Goal: Task Accomplishment & Management: Manage account settings

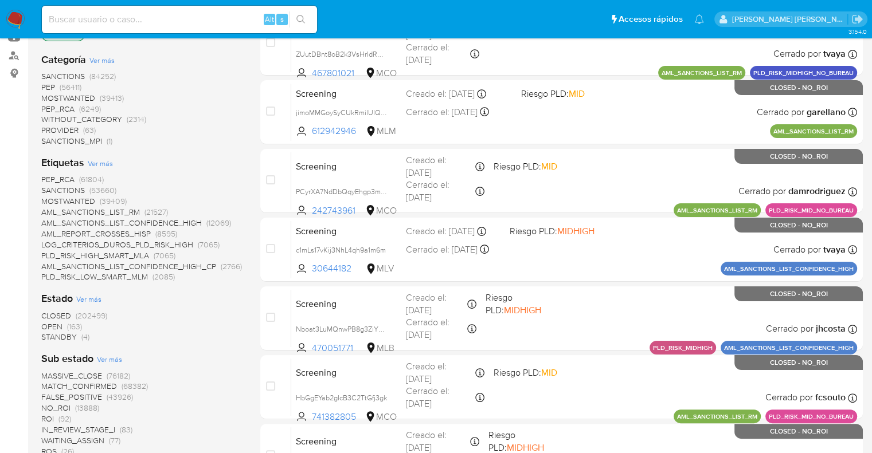
scroll to position [172, 0]
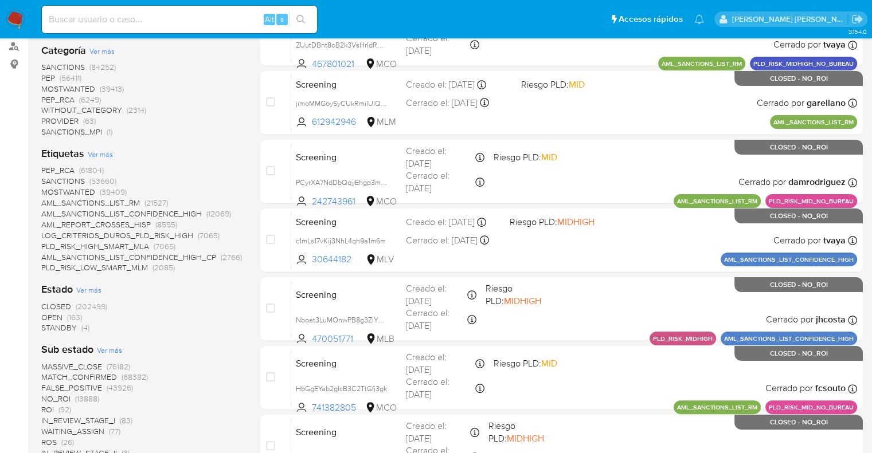
click at [49, 314] on span "OPEN" at bounding box center [51, 317] width 21 height 11
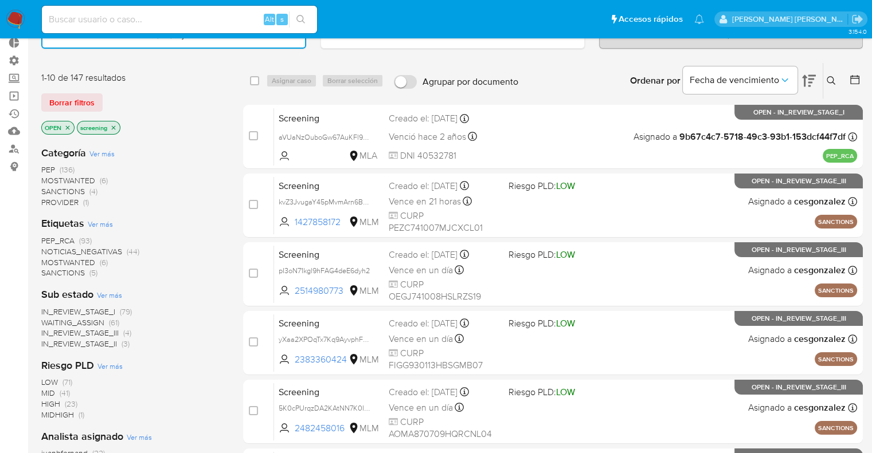
scroll to position [57, 0]
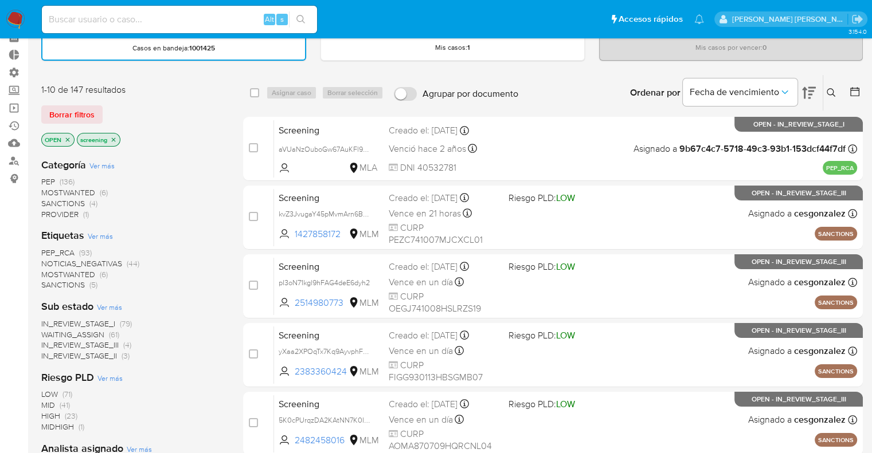
click at [46, 286] on span "SANCTIONS" at bounding box center [63, 284] width 44 height 11
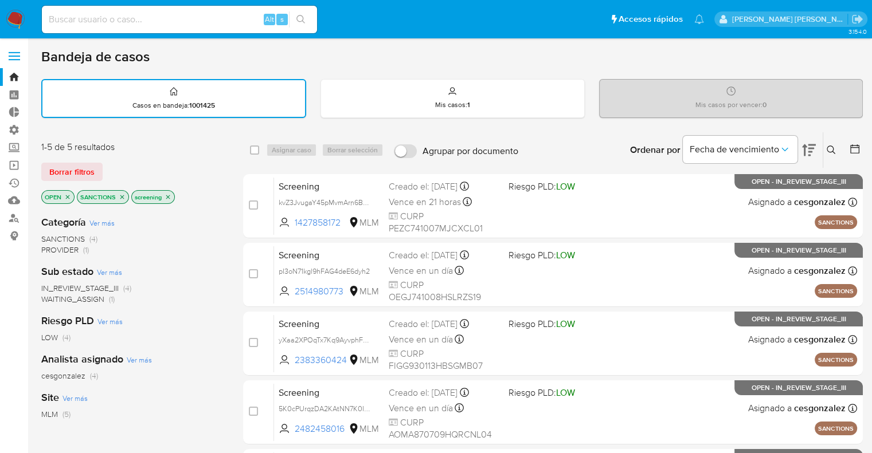
click at [122, 196] on icon "close-filter" at bounding box center [122, 197] width 7 height 7
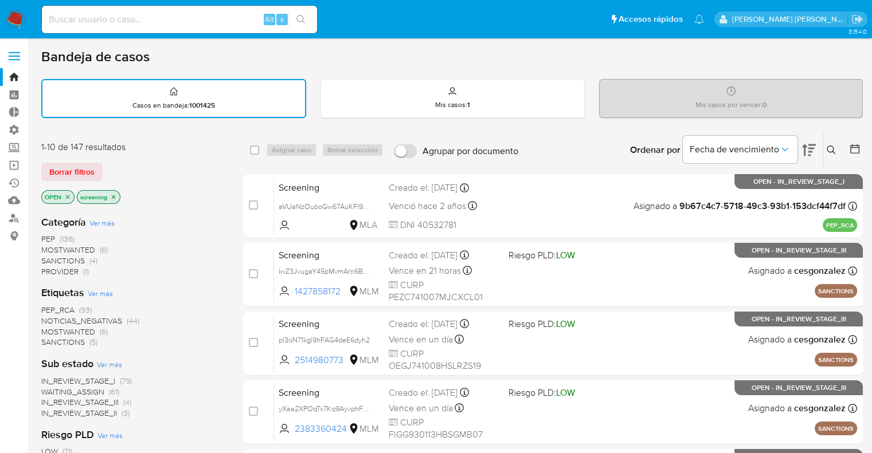
click at [47, 308] on span "PEP_RCA" at bounding box center [57, 309] width 33 height 11
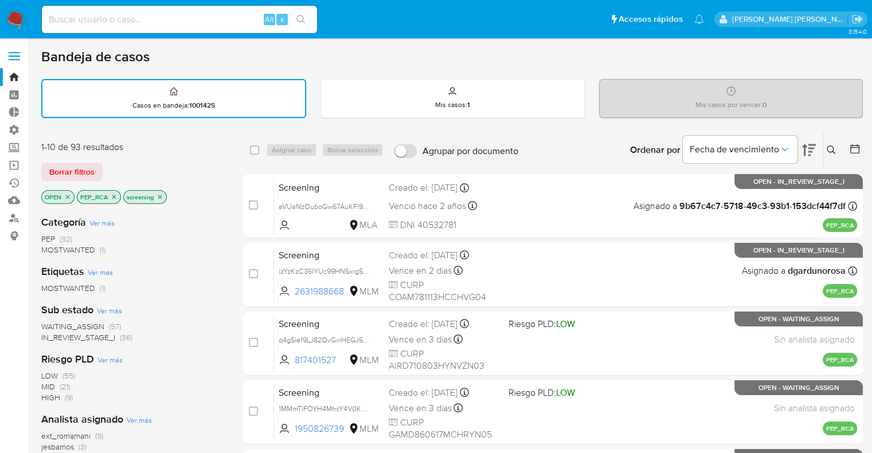
scroll to position [57, 0]
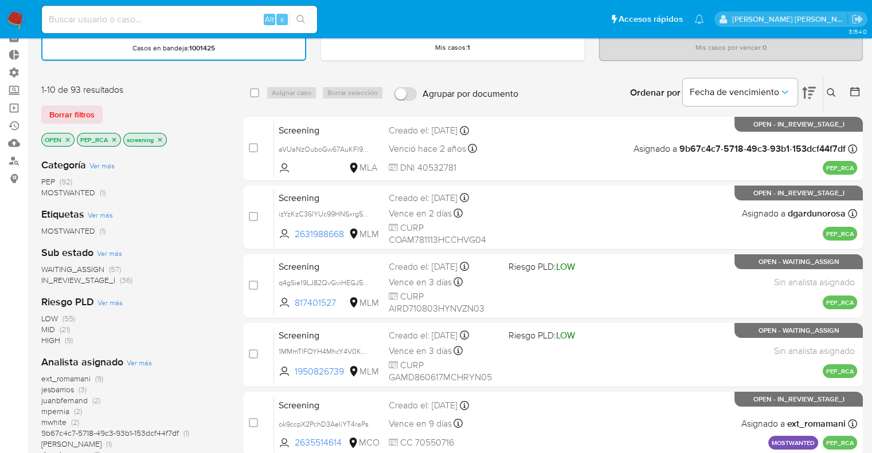
click at [49, 268] on span "WAITING_ASSIGN" at bounding box center [72, 269] width 63 height 11
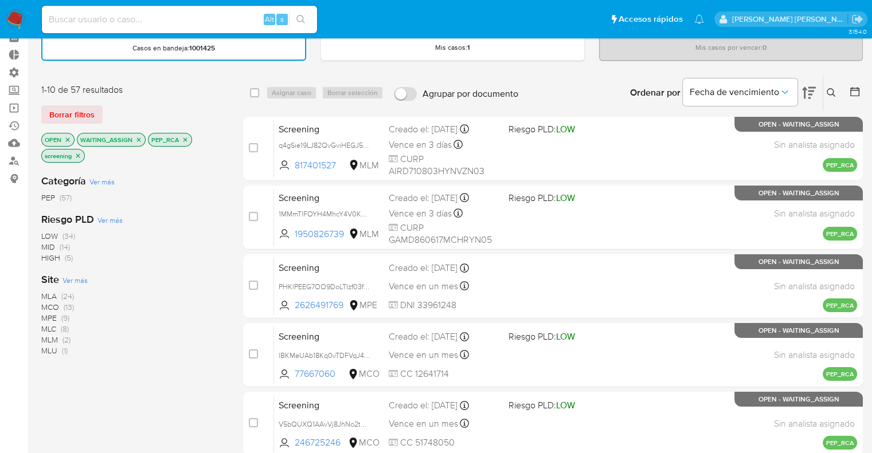
click at [47, 335] on span "MLM" at bounding box center [49, 339] width 17 height 11
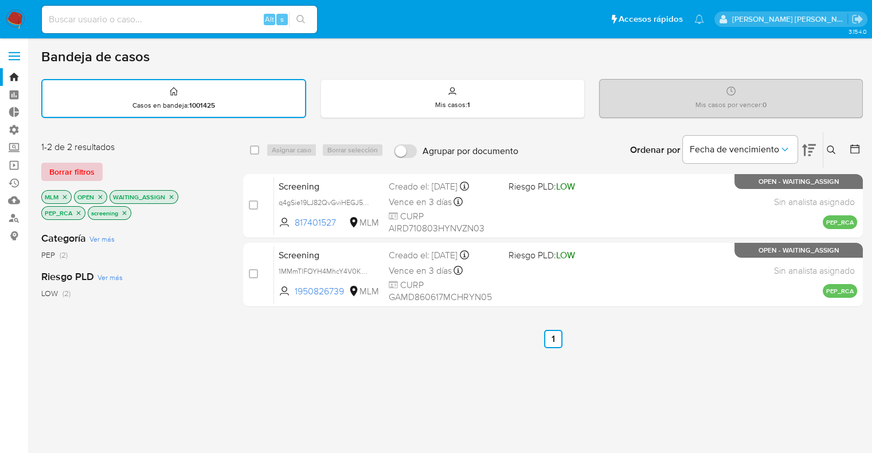
click at [93, 175] on span "Borrar filtros" at bounding box center [71, 172] width 45 height 16
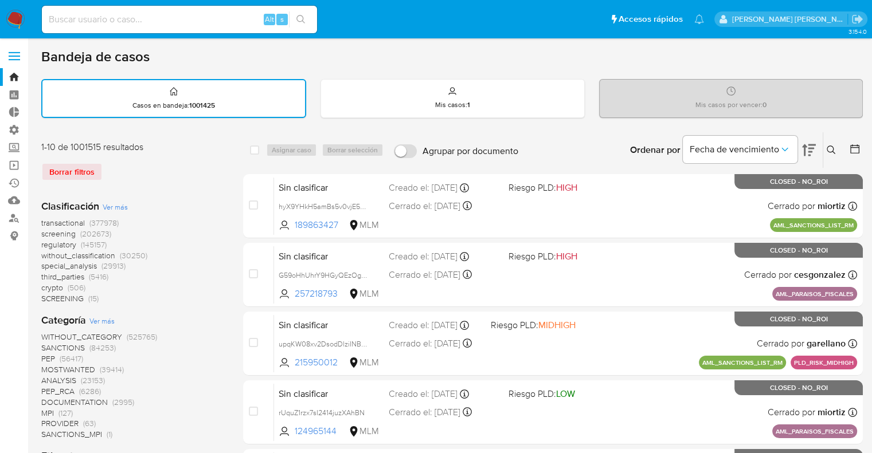
click at [48, 243] on span "regulatory" at bounding box center [58, 244] width 35 height 11
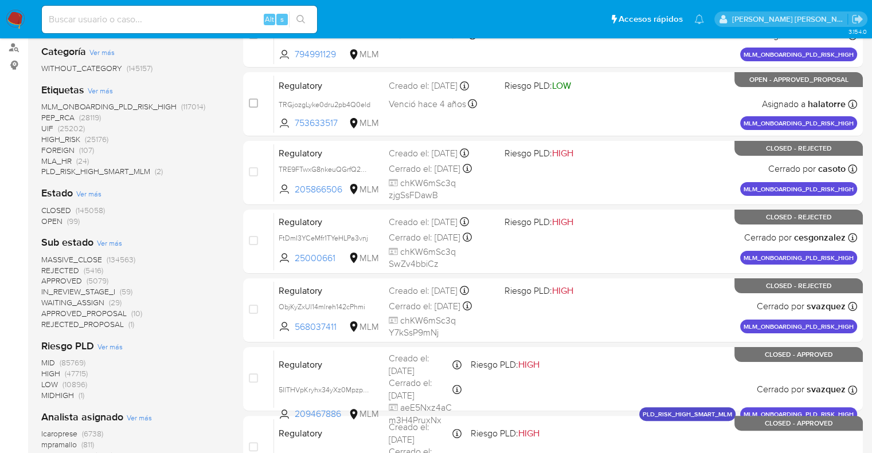
scroll to position [172, 0]
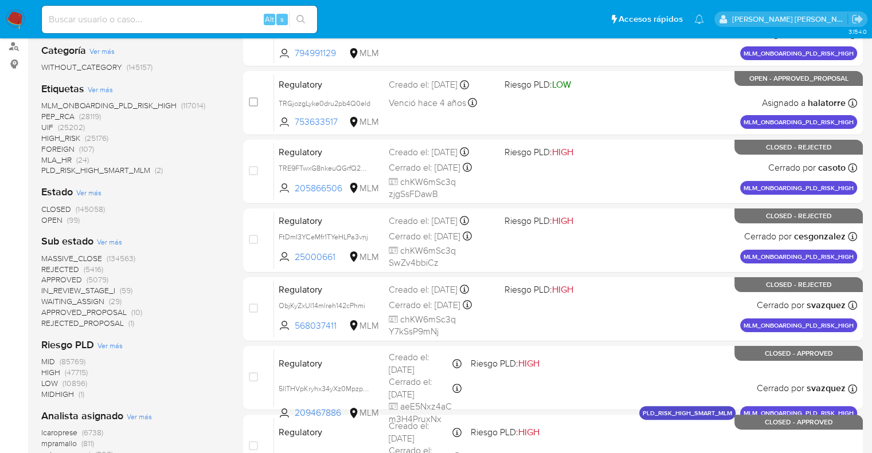
click at [46, 218] on span "OPEN" at bounding box center [51, 219] width 21 height 11
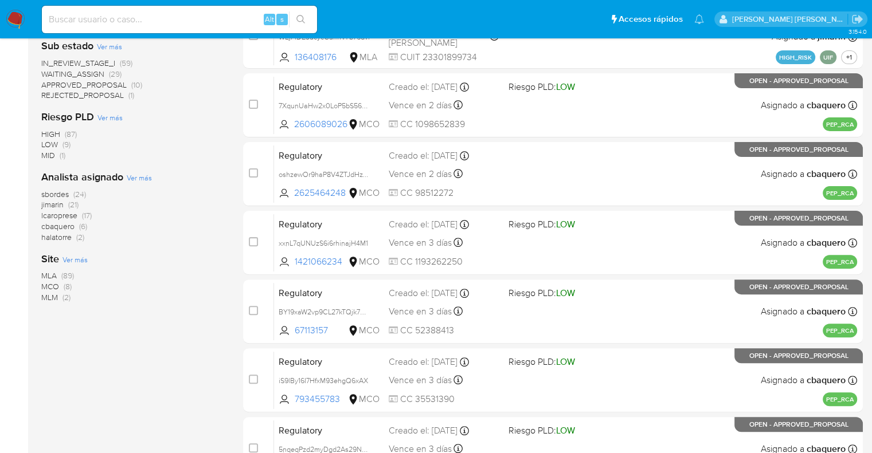
scroll to position [401, 0]
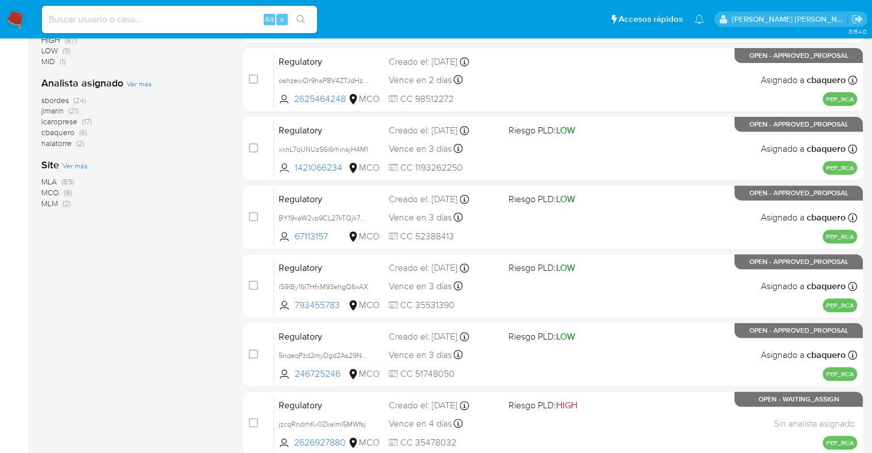
click at [48, 192] on span "MCO" at bounding box center [50, 192] width 18 height 11
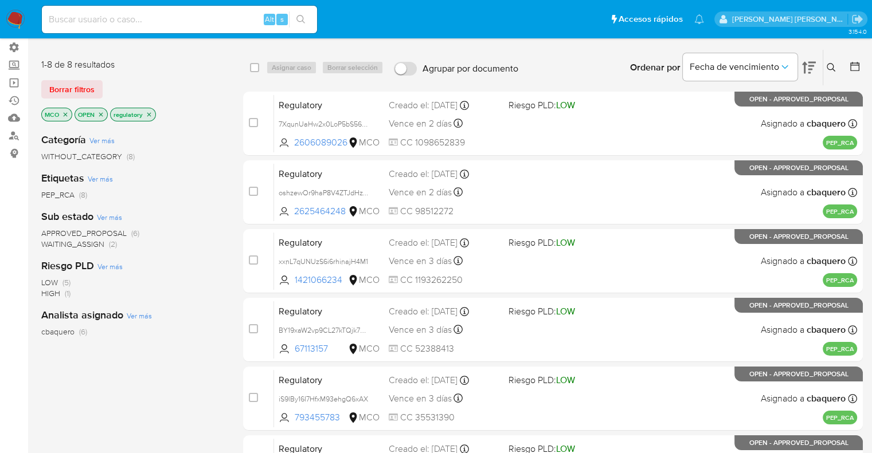
scroll to position [28, 0]
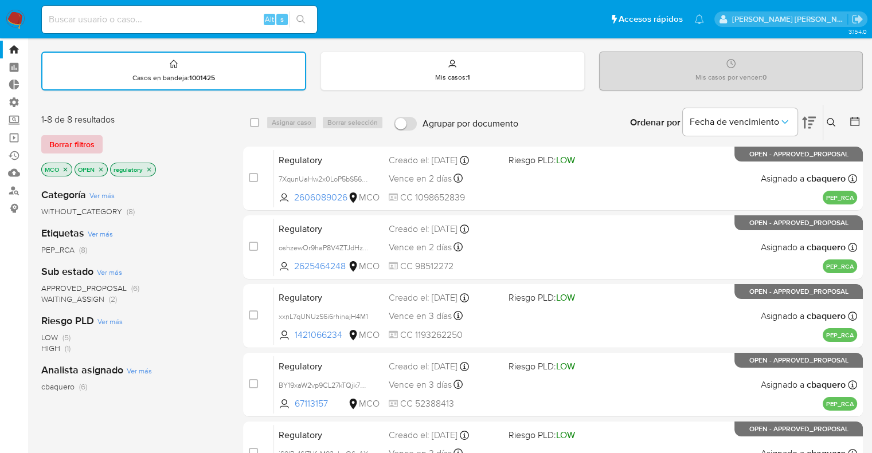
click at [96, 142] on button "Borrar filtros" at bounding box center [71, 144] width 61 height 18
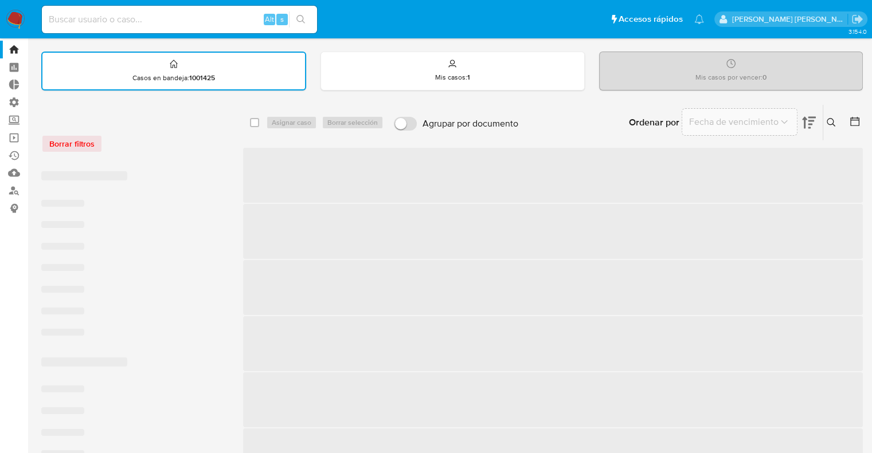
click at [133, 140] on div "Borrar filtros" at bounding box center [132, 144] width 183 height 18
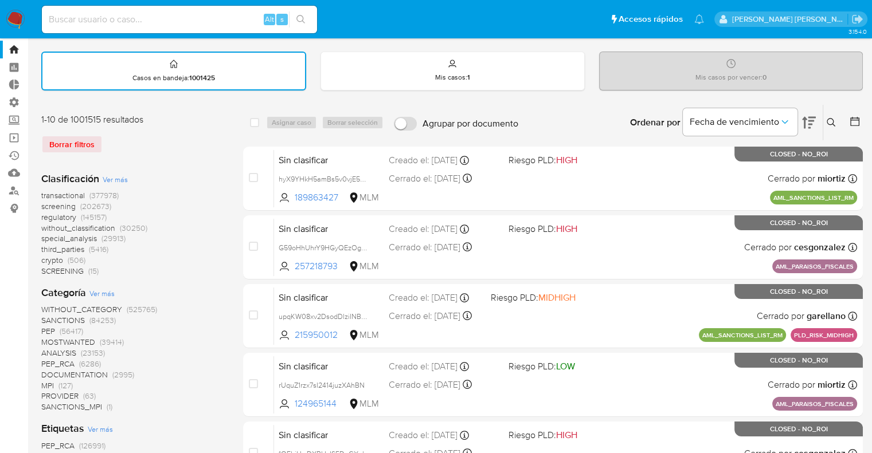
click at [46, 202] on span "screening" at bounding box center [58, 206] width 34 height 11
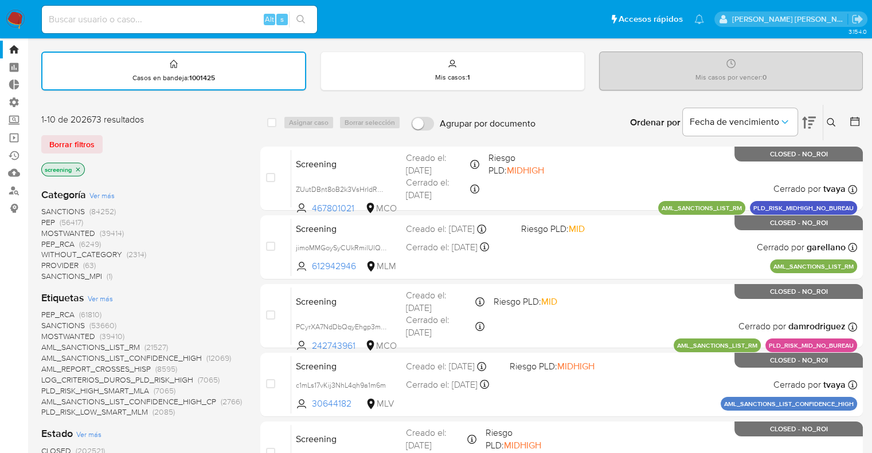
click at [634, 18] on ul "Pausado Ver notificaciones Alt s Accesos rápidos Presiona las siguientes teclas…" at bounding box center [373, 19] width 674 height 29
click at [110, 139] on div "Borrar filtros" at bounding box center [132, 144] width 183 height 18
click at [104, 142] on div "Borrar filtros" at bounding box center [132, 144] width 183 height 18
click at [111, 142] on div "Borrar filtros" at bounding box center [132, 144] width 183 height 18
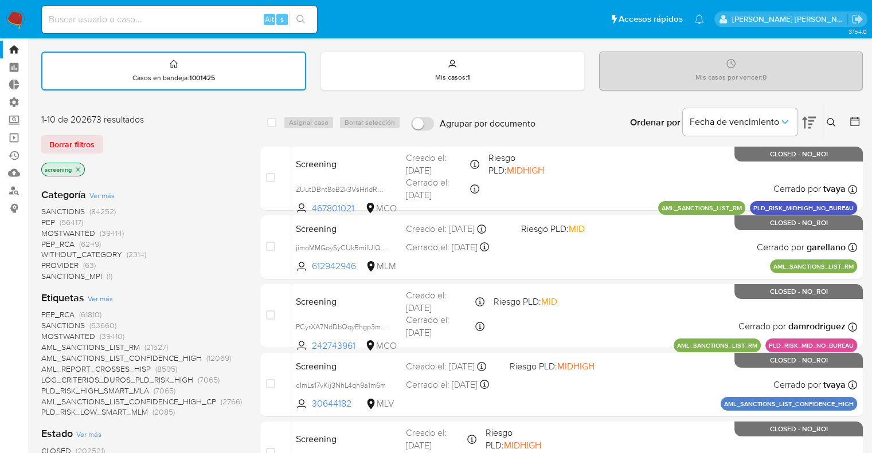
click at [113, 139] on div "Borrar filtros" at bounding box center [132, 144] width 183 height 18
click at [115, 139] on div "Borrar filtros" at bounding box center [132, 144] width 183 height 18
click at [108, 139] on div "Borrar filtros" at bounding box center [132, 144] width 183 height 18
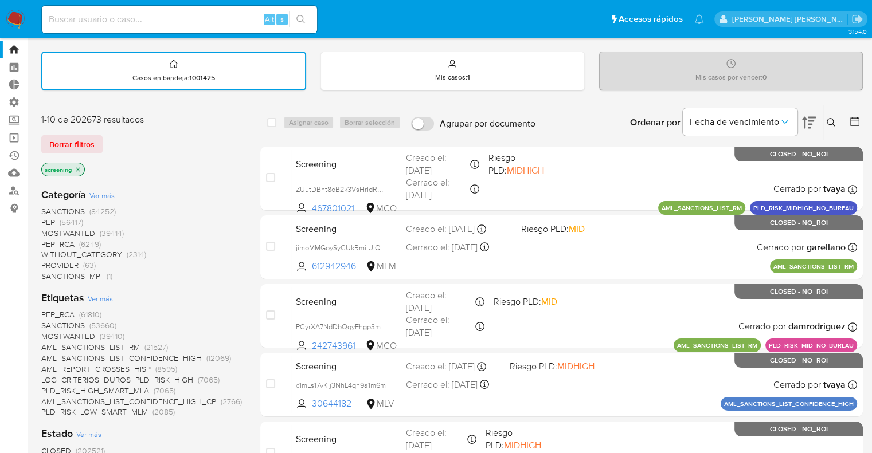
click at [56, 334] on span "MOSTWANTED" at bounding box center [68, 336] width 54 height 11
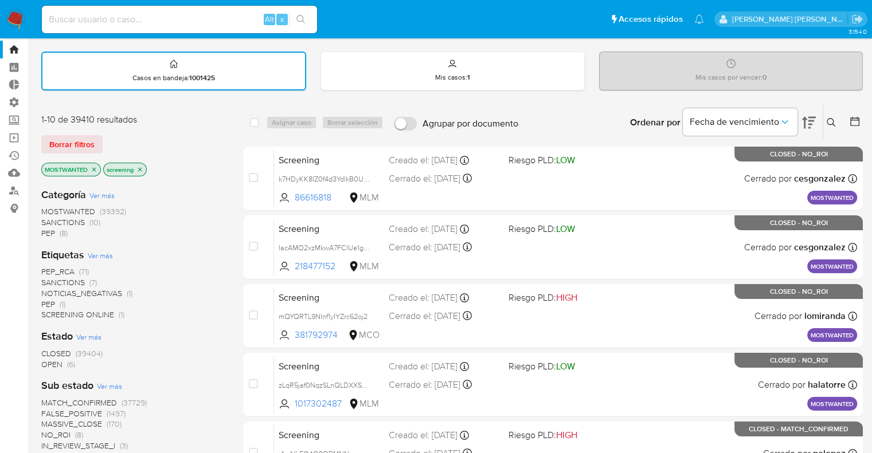
click at [49, 360] on span "OPEN" at bounding box center [51, 364] width 21 height 11
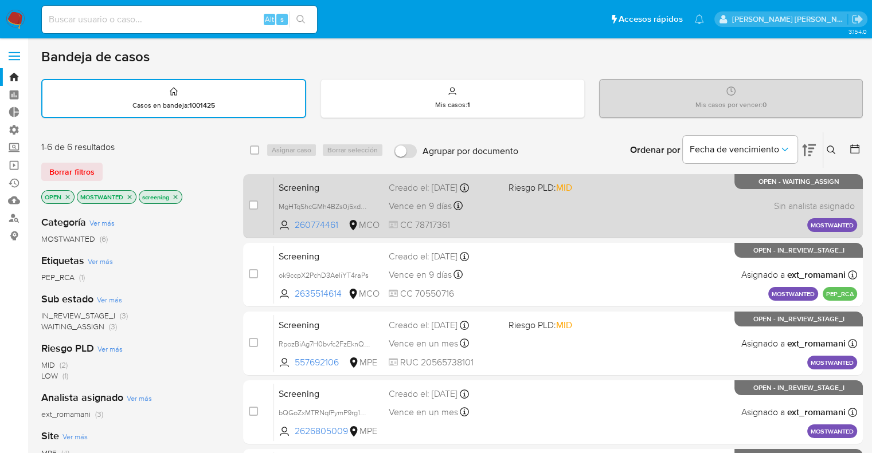
click at [370, 183] on span "Screening" at bounding box center [329, 186] width 101 height 15
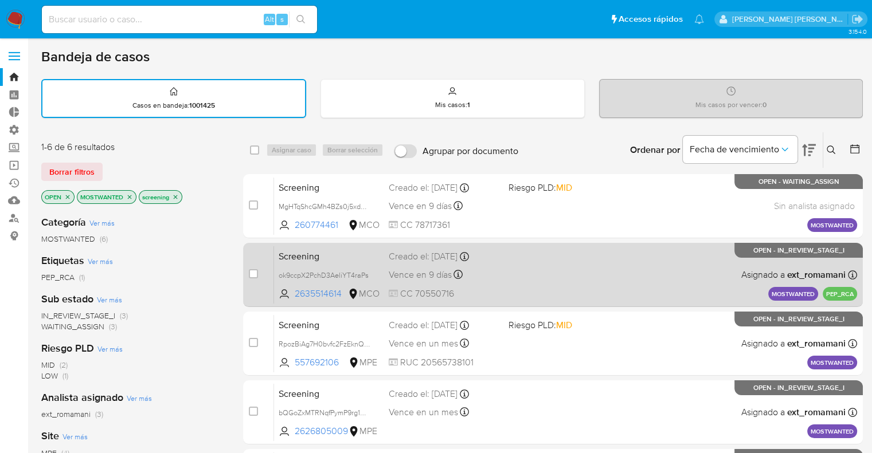
click at [369, 249] on span "Screening" at bounding box center [329, 255] width 101 height 15
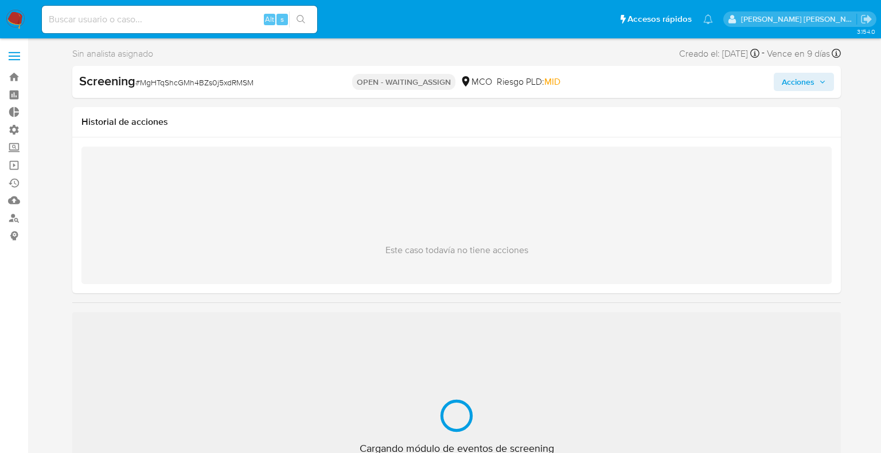
select select "10"
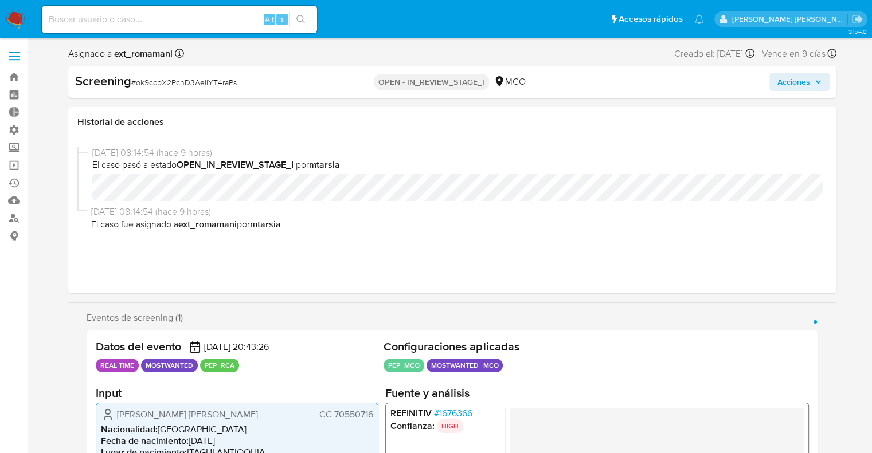
select select "10"
